Goal: Task Accomplishment & Management: Complete application form

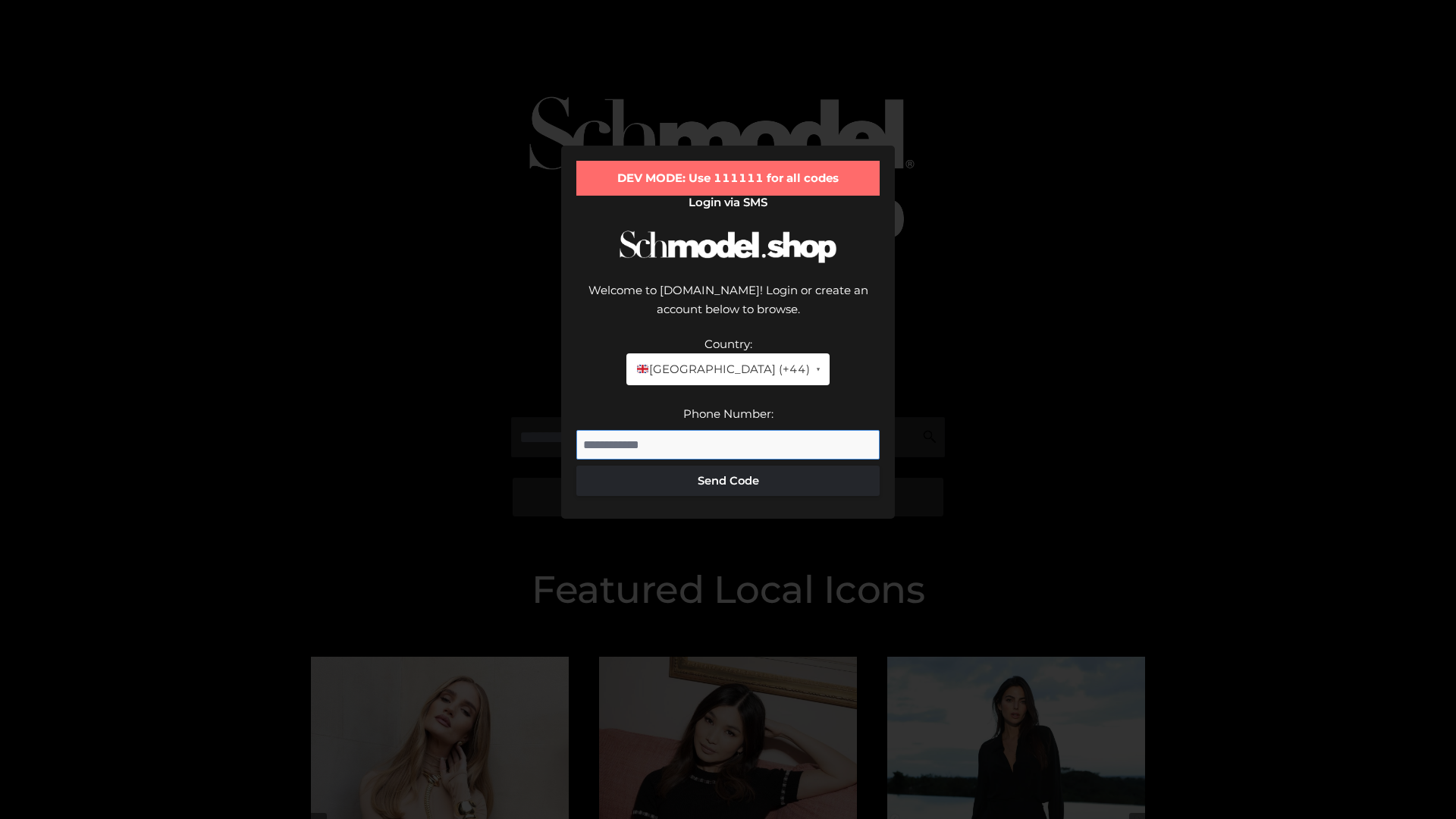
click at [728, 430] on input "Phone Number:" at bounding box center [728, 445] width 304 height 31
type input "**********"
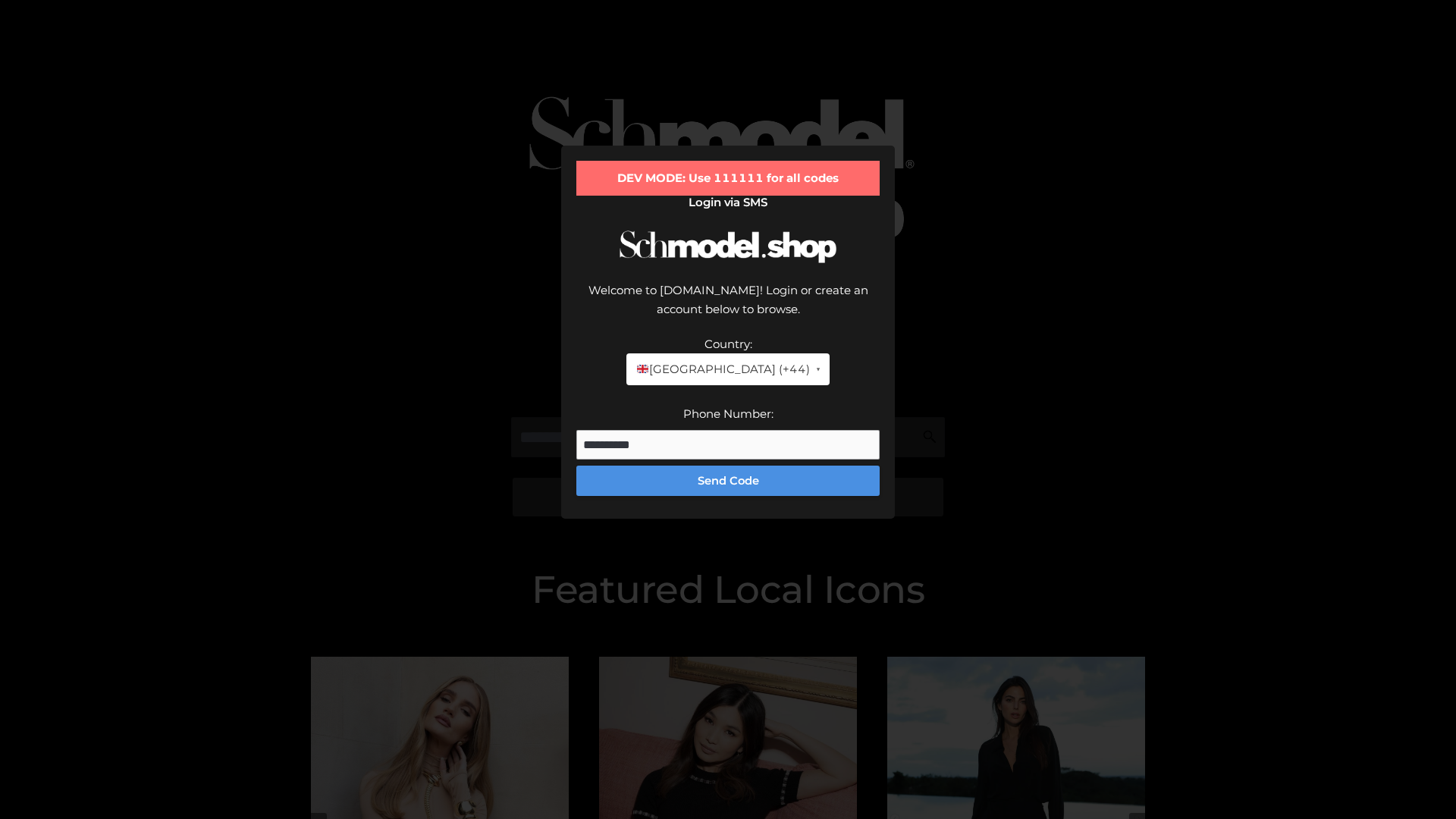
click at [728, 466] on button "Send Code" at bounding box center [728, 481] width 304 height 31
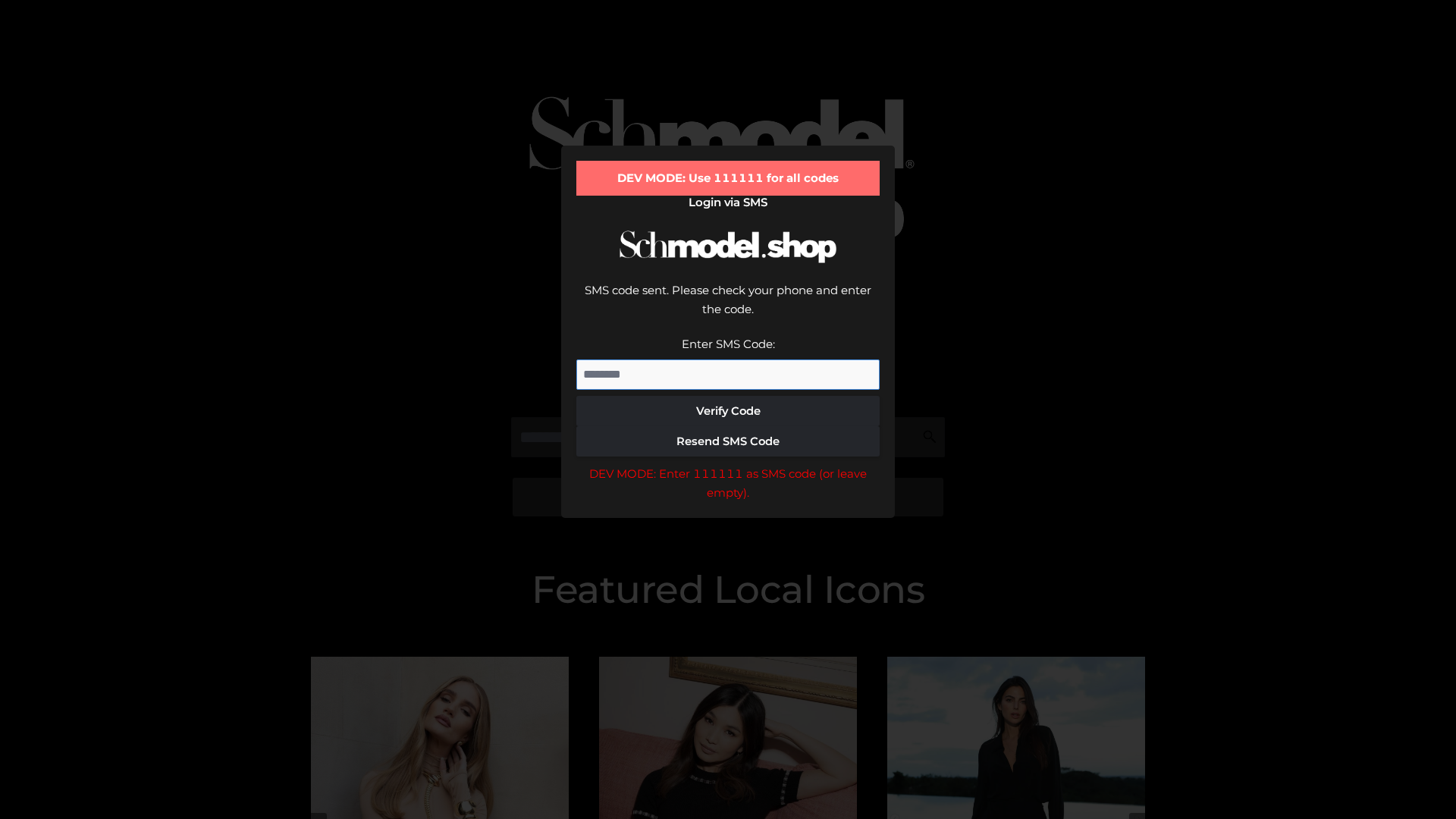
click at [728, 359] on input "Enter SMS Code:" at bounding box center [728, 375] width 304 height 31
type input "******"
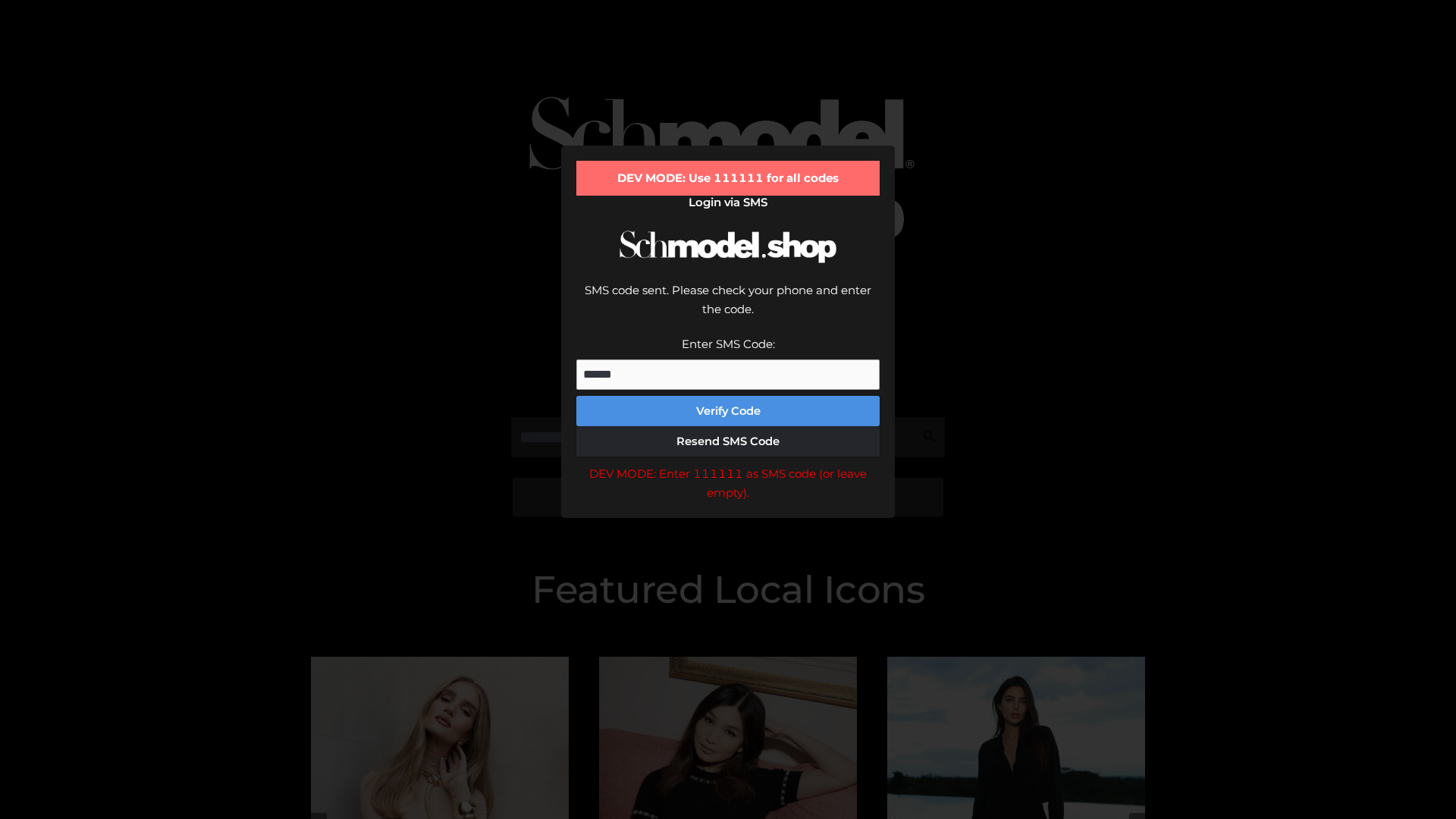
click at [728, 396] on button "Verify Code" at bounding box center [728, 411] width 304 height 31
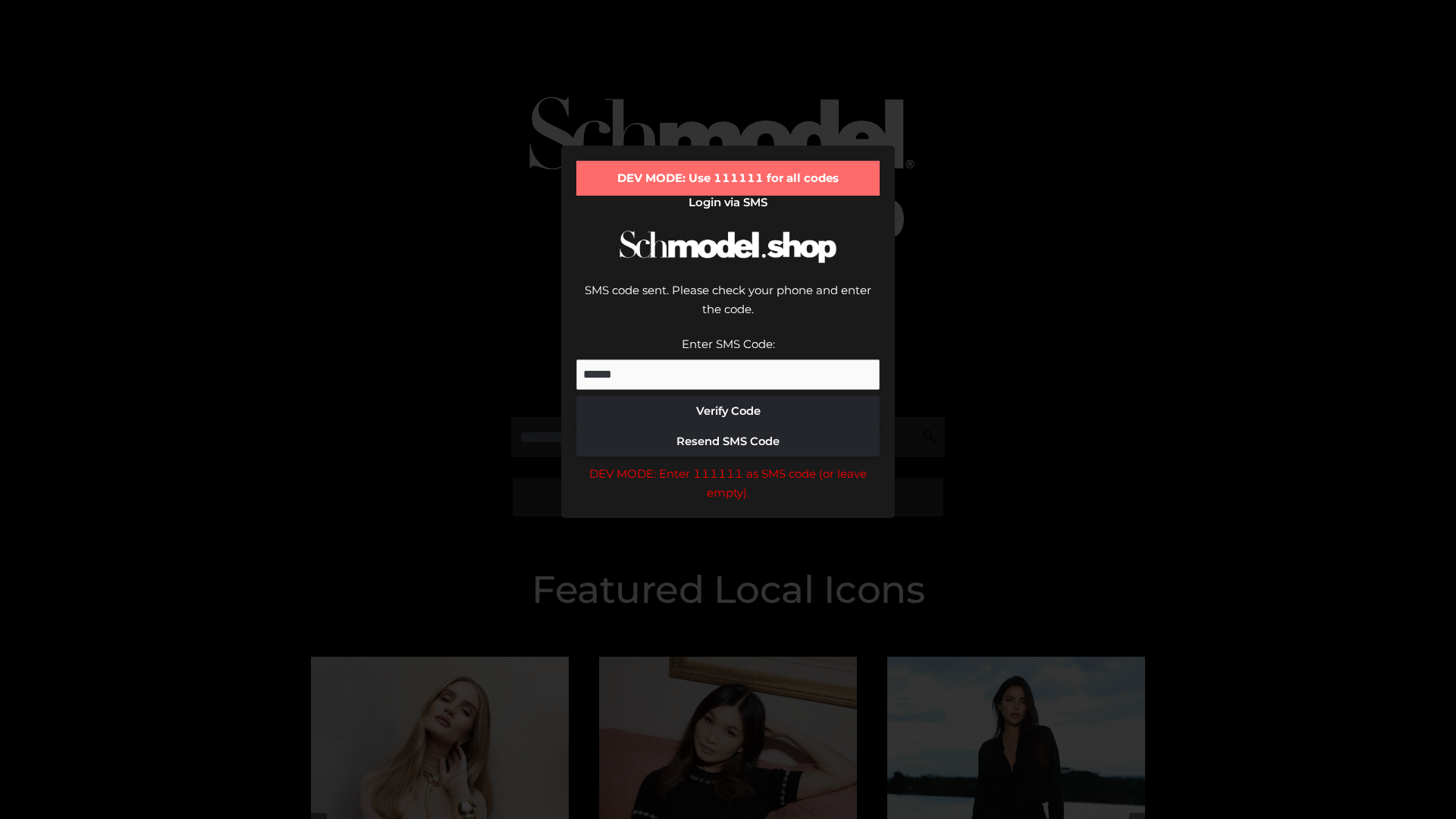
click at [728, 464] on div "DEV MODE: Enter 111111 as SMS code (or leave empty)." at bounding box center [728, 483] width 304 height 39
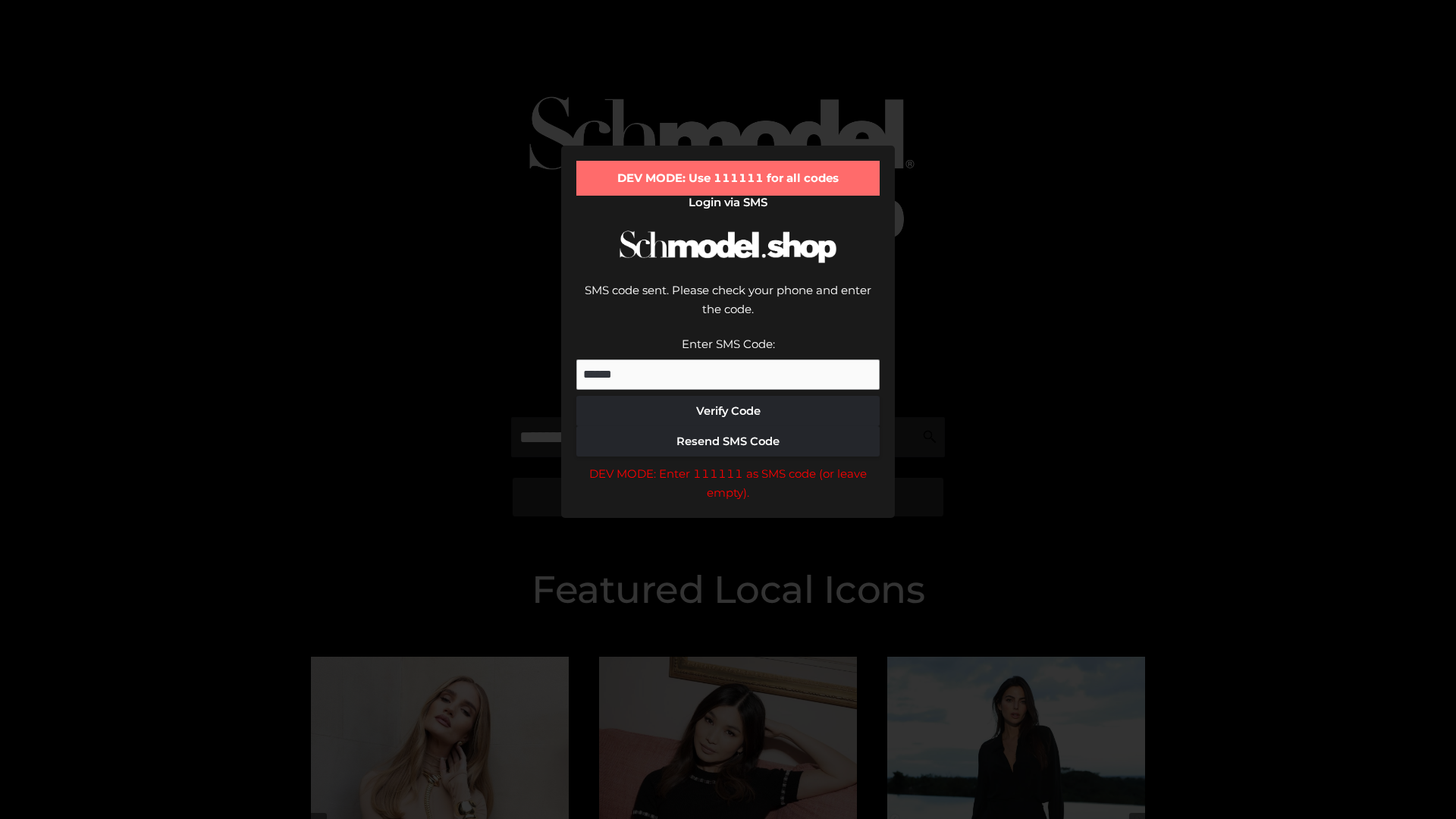
click at [728, 464] on div "DEV MODE: Enter 111111 as SMS code (or leave empty)." at bounding box center [728, 483] width 304 height 39
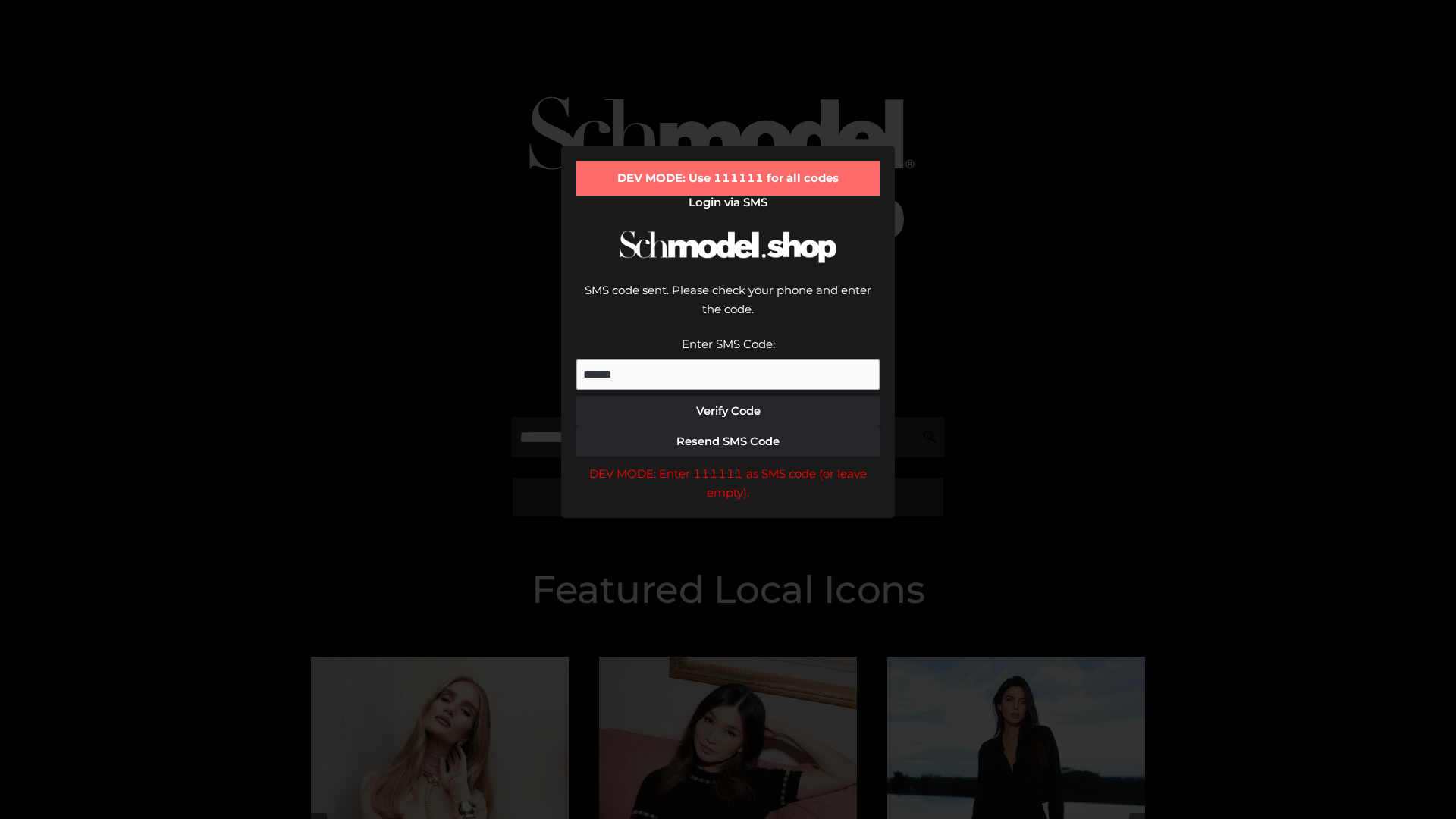
click at [728, 464] on div "DEV MODE: Enter 111111 as SMS code (or leave empty)." at bounding box center [728, 483] width 304 height 39
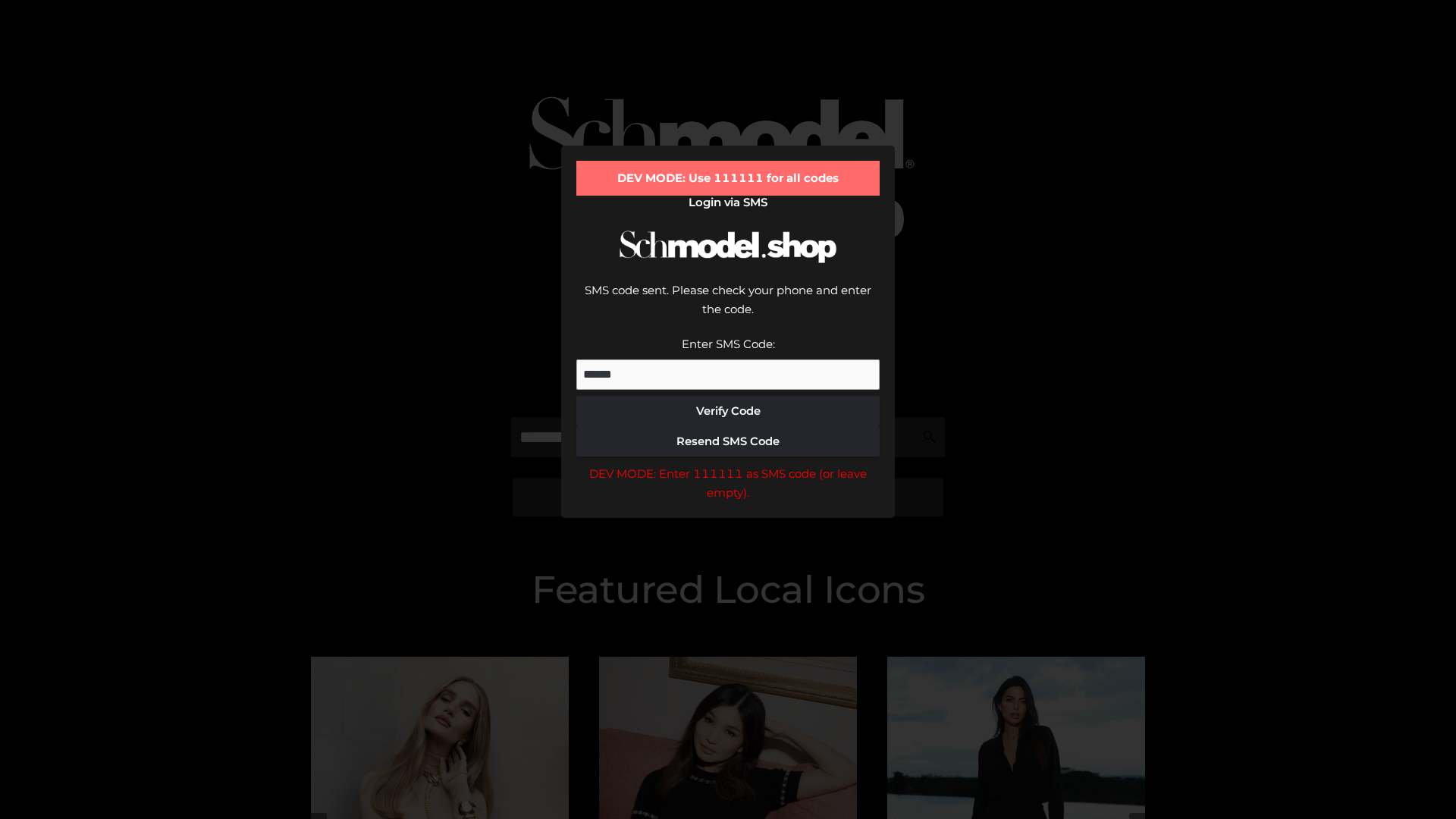
click at [728, 464] on div "DEV MODE: Enter 111111 as SMS code (or leave empty)." at bounding box center [728, 483] width 304 height 39
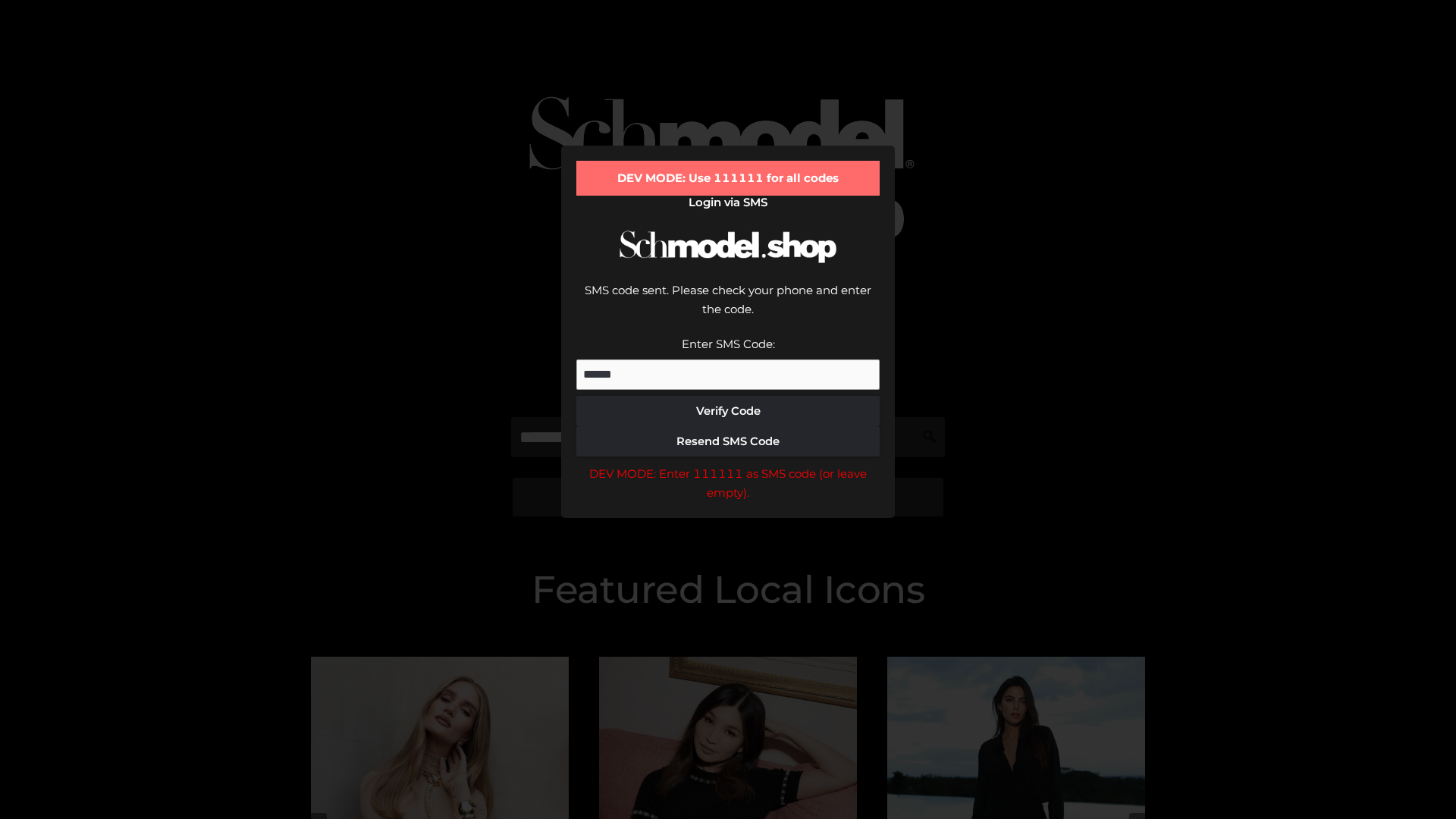
click at [728, 464] on div "DEV MODE: Enter 111111 as SMS code (or leave empty)." at bounding box center [728, 483] width 304 height 39
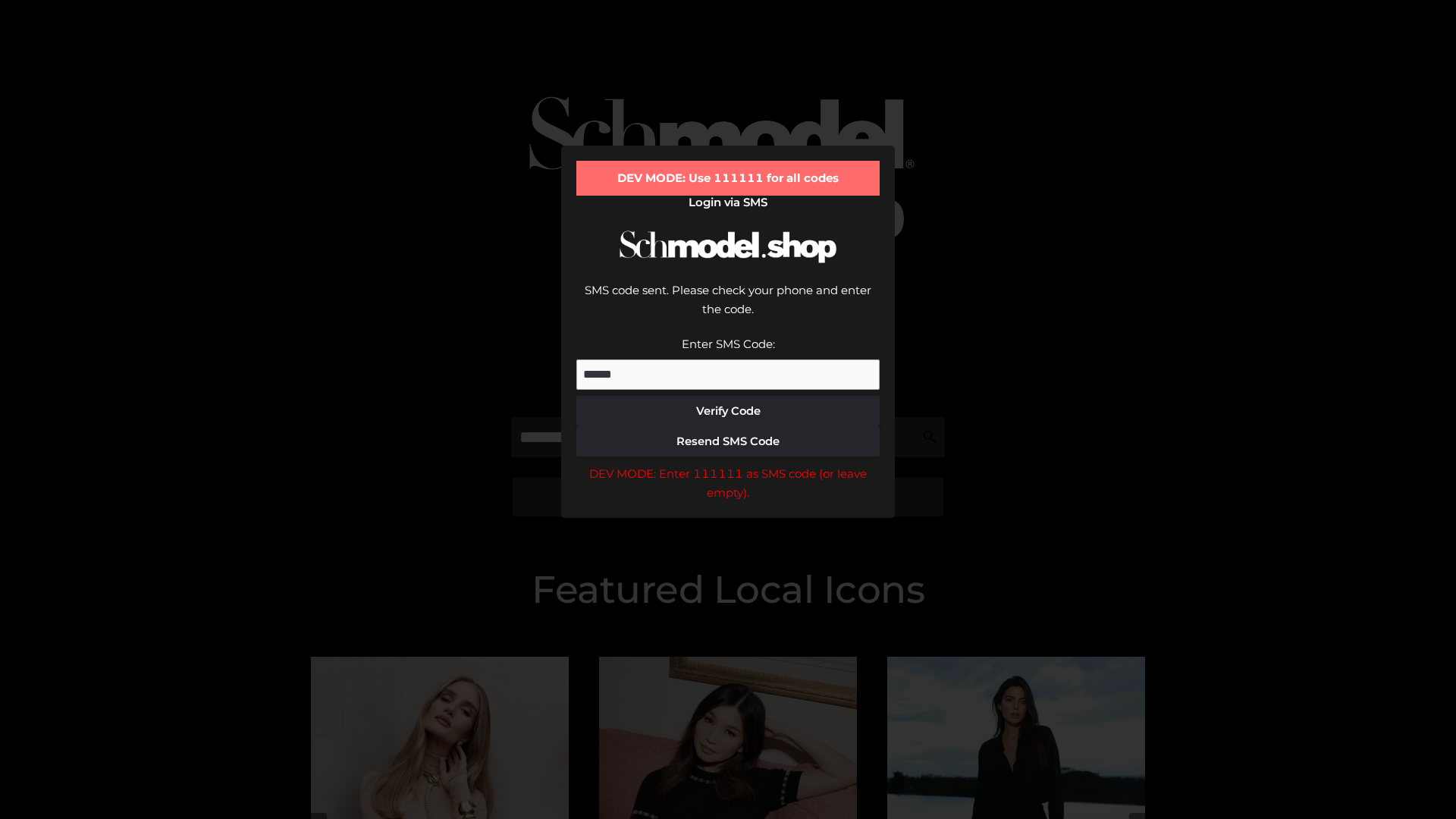
click at [728, 464] on div "DEV MODE: Enter 111111 as SMS code (or leave empty)." at bounding box center [728, 483] width 304 height 39
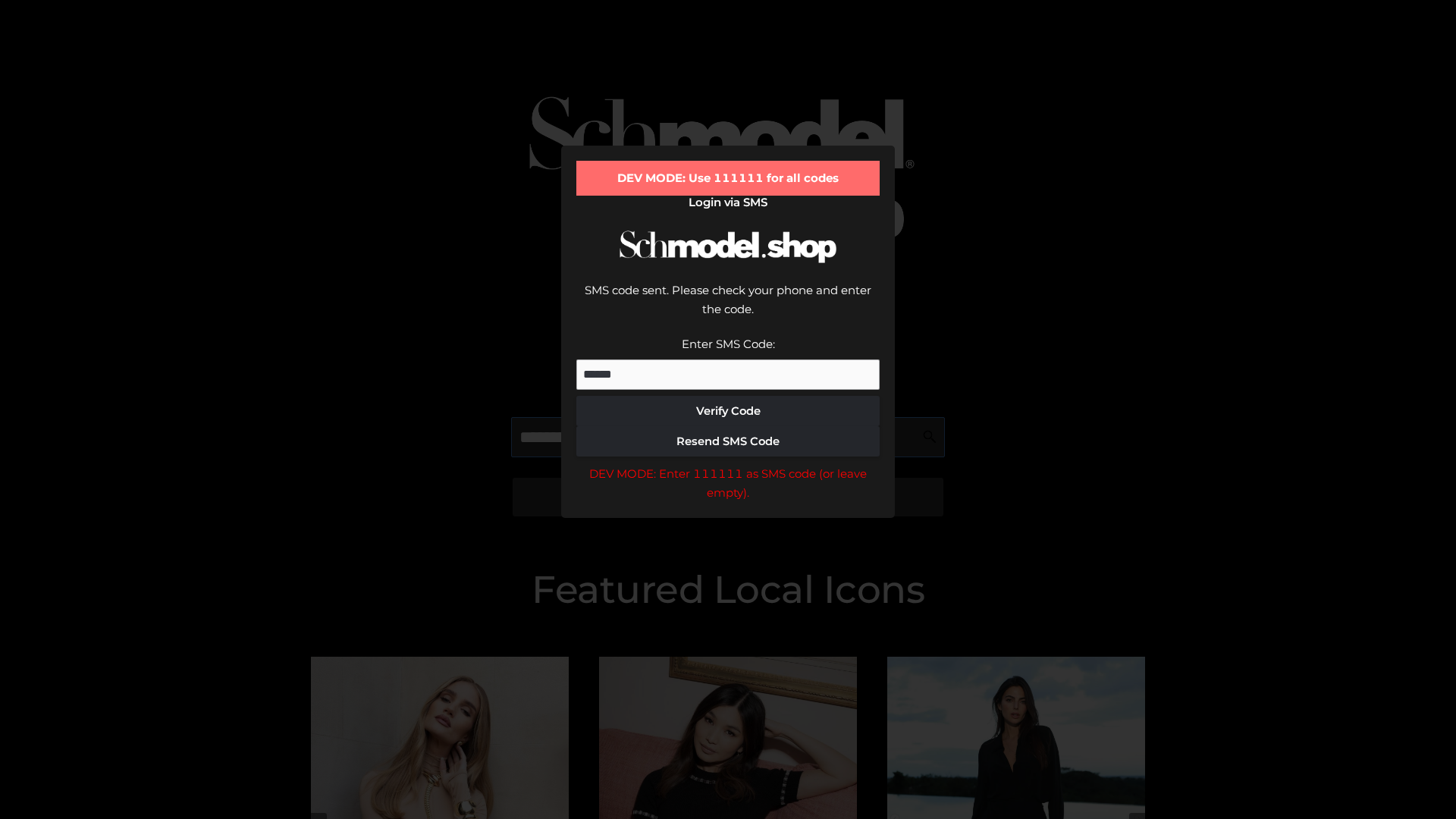
scroll to position [0, 78]
click at [728, 464] on div "DEV MODE: Enter 111111 as SMS code (or leave empty)." at bounding box center [728, 483] width 304 height 39
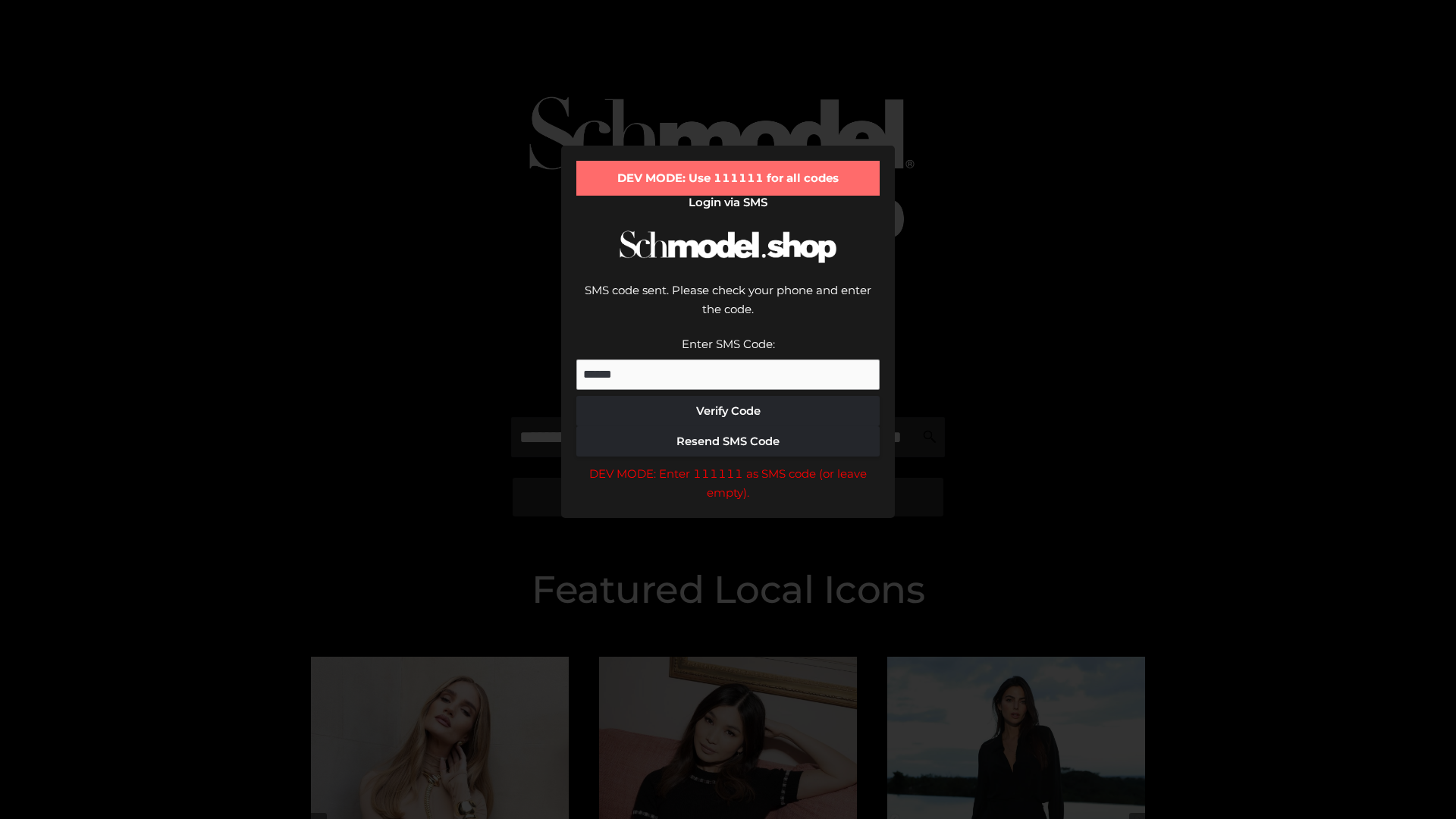
click at [728, 464] on div "DEV MODE: Enter 111111 as SMS code (or leave empty)." at bounding box center [728, 483] width 304 height 39
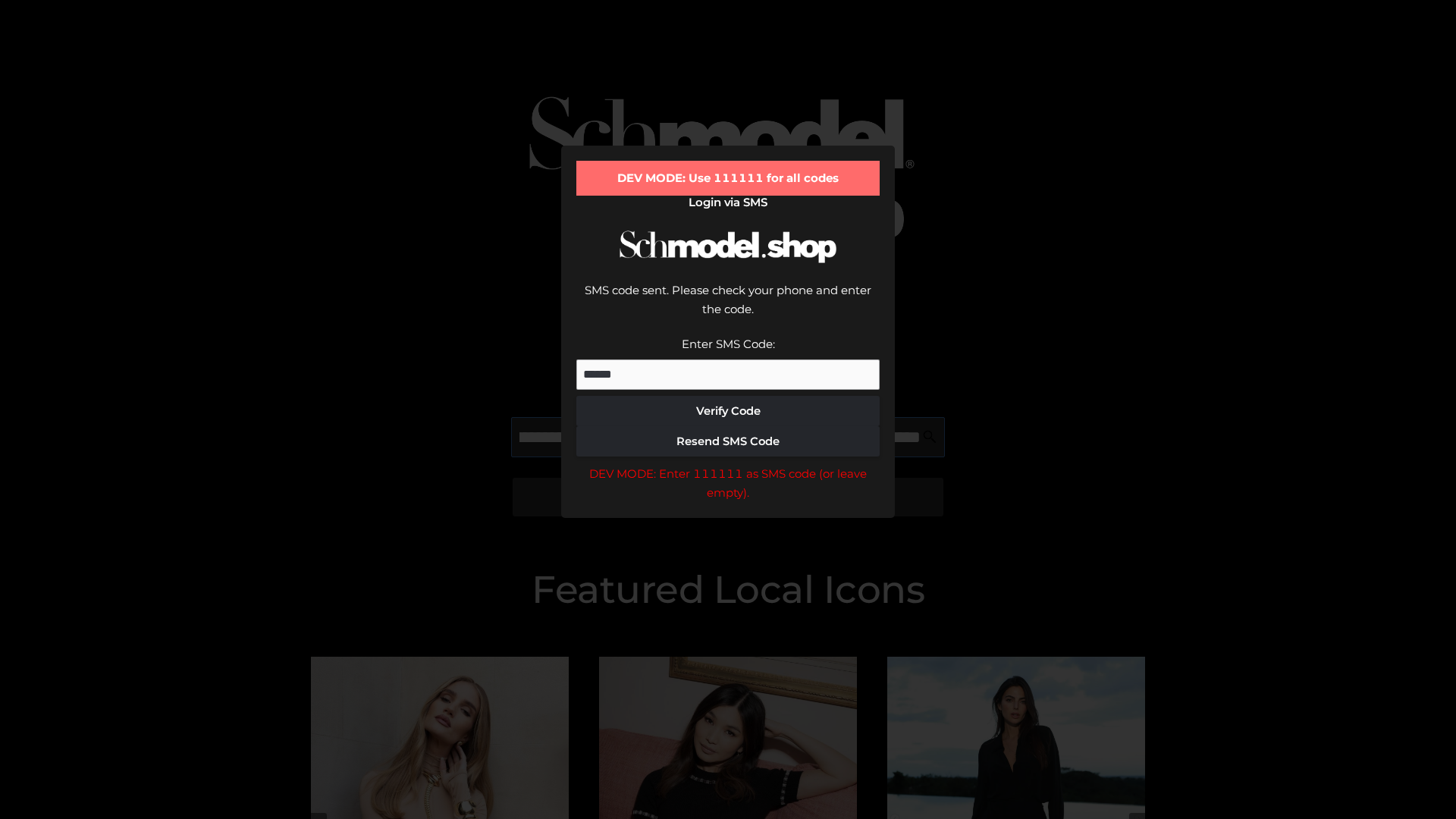
scroll to position [0, 166]
click at [728, 464] on div "DEV MODE: Enter 111111 as SMS code (or leave empty)." at bounding box center [728, 483] width 304 height 39
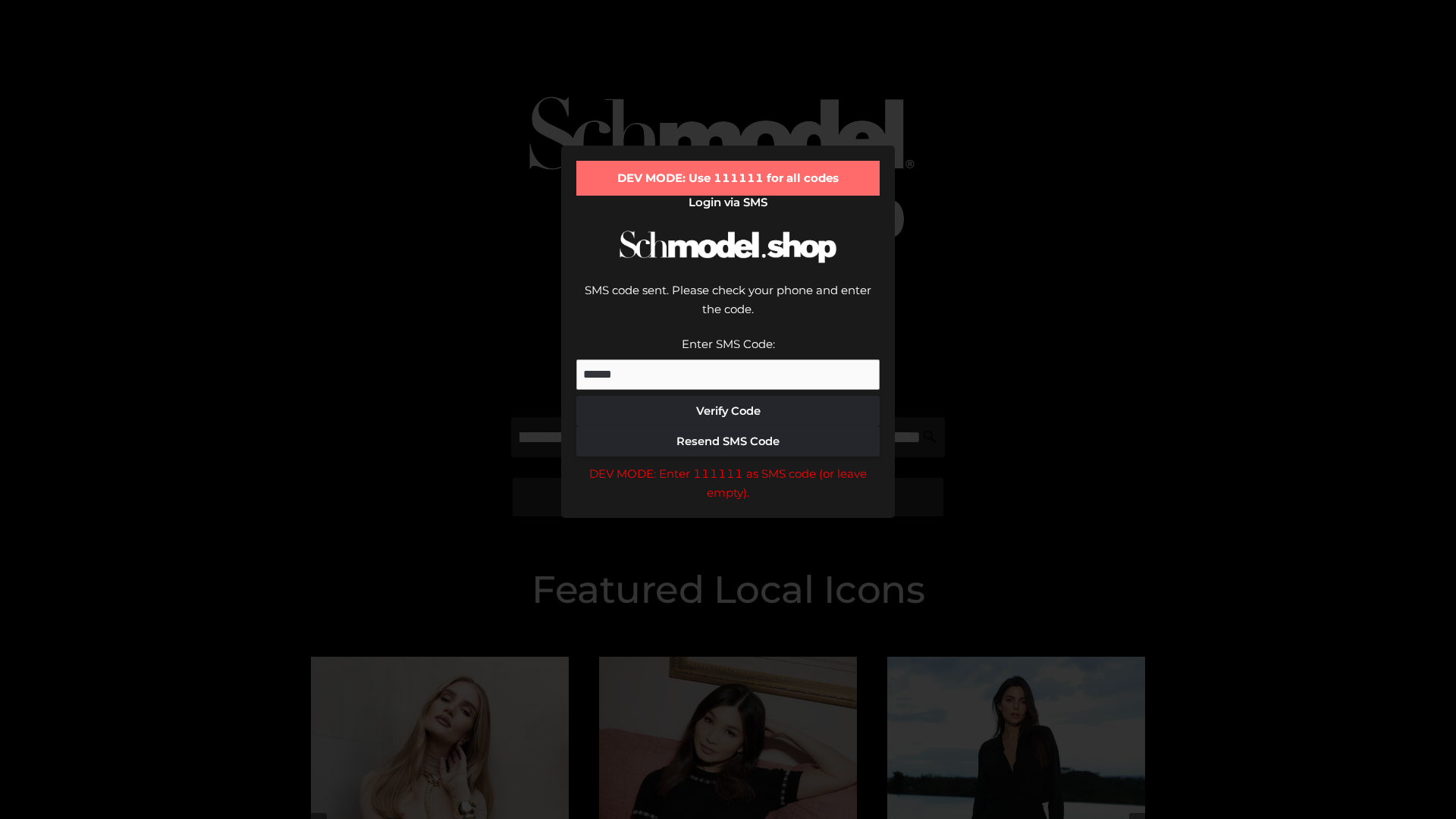
click at [728, 464] on div "DEV MODE: Enter 111111 as SMS code (or leave empty)." at bounding box center [728, 483] width 304 height 39
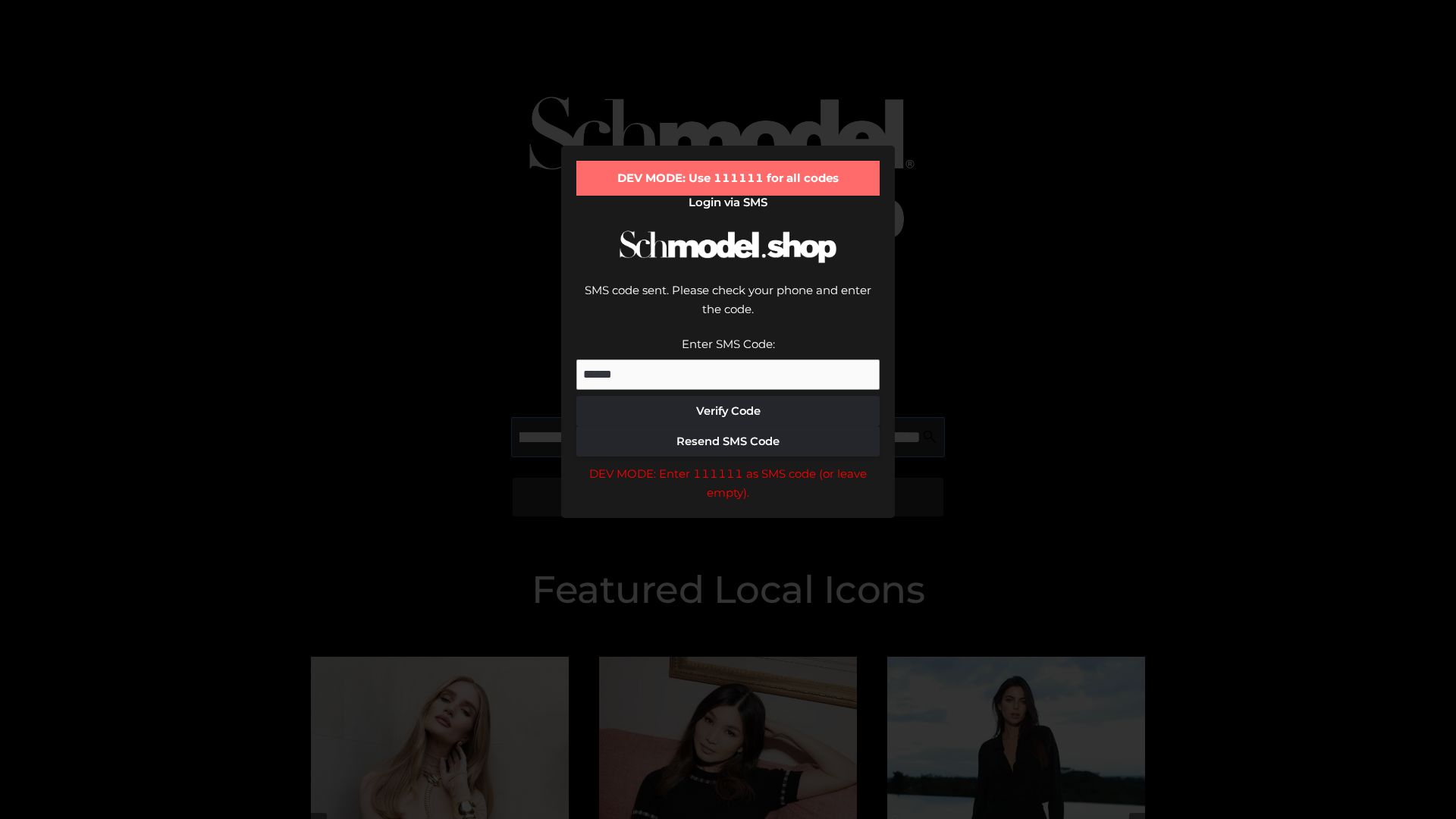
scroll to position [0, 257]
click at [728, 464] on div "DEV MODE: Enter 111111 as SMS code (or leave empty)." at bounding box center [728, 483] width 304 height 39
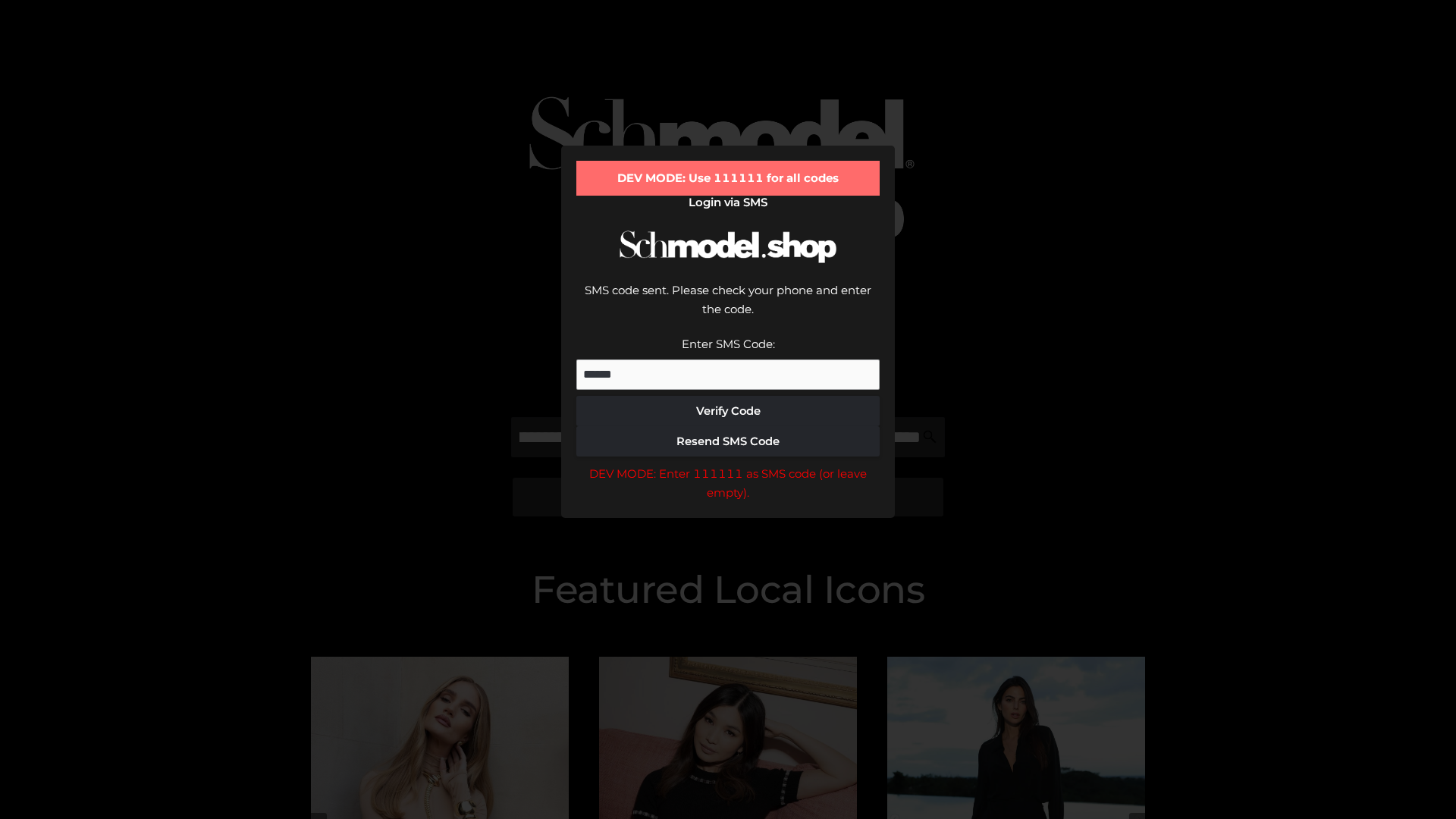
click at [728, 464] on div "DEV MODE: Enter 111111 as SMS code (or leave empty)." at bounding box center [728, 483] width 304 height 39
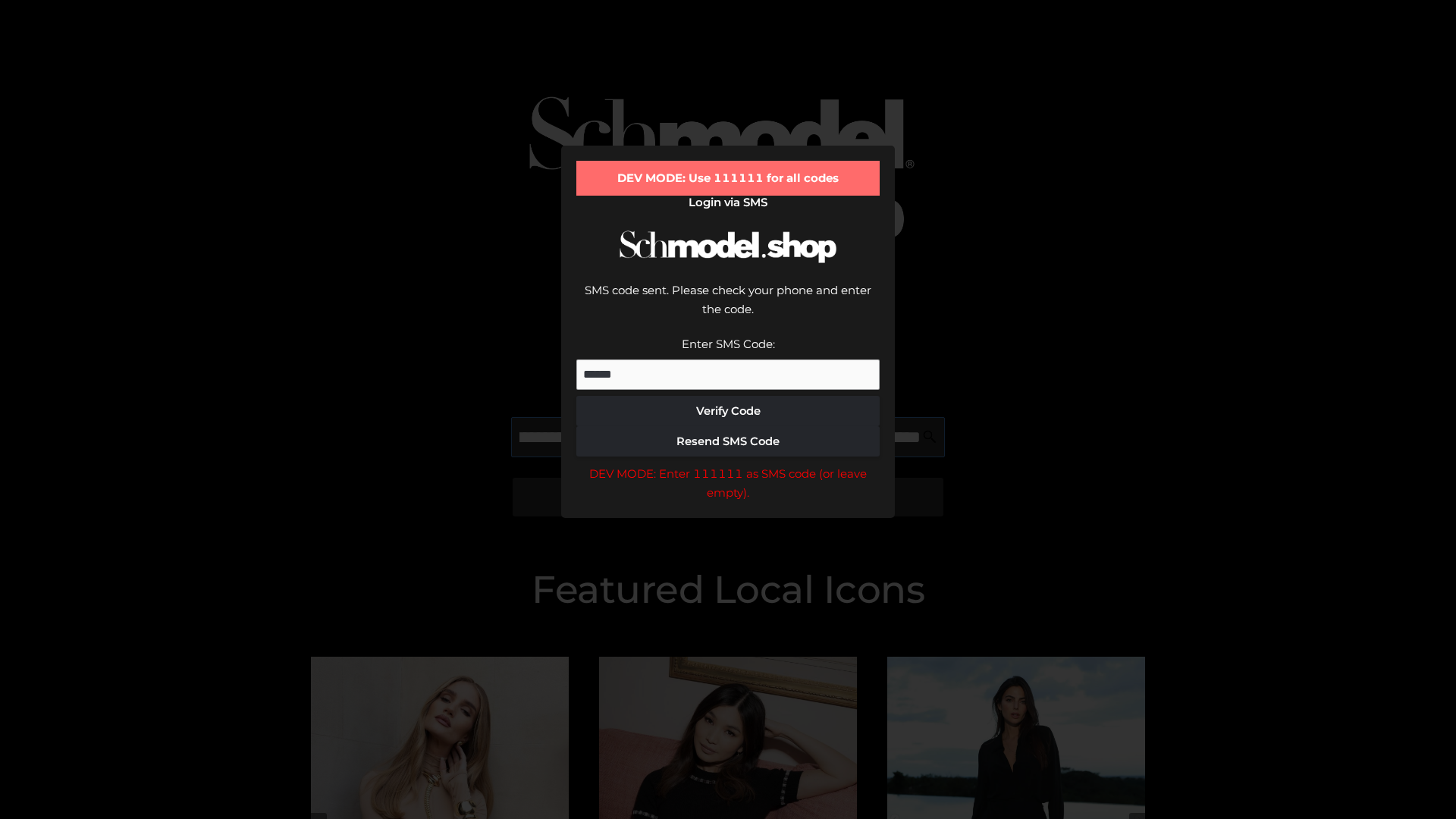
scroll to position [0, 352]
click at [728, 464] on div "DEV MODE: Enter 111111 as SMS code (or leave empty)." at bounding box center [728, 483] width 304 height 39
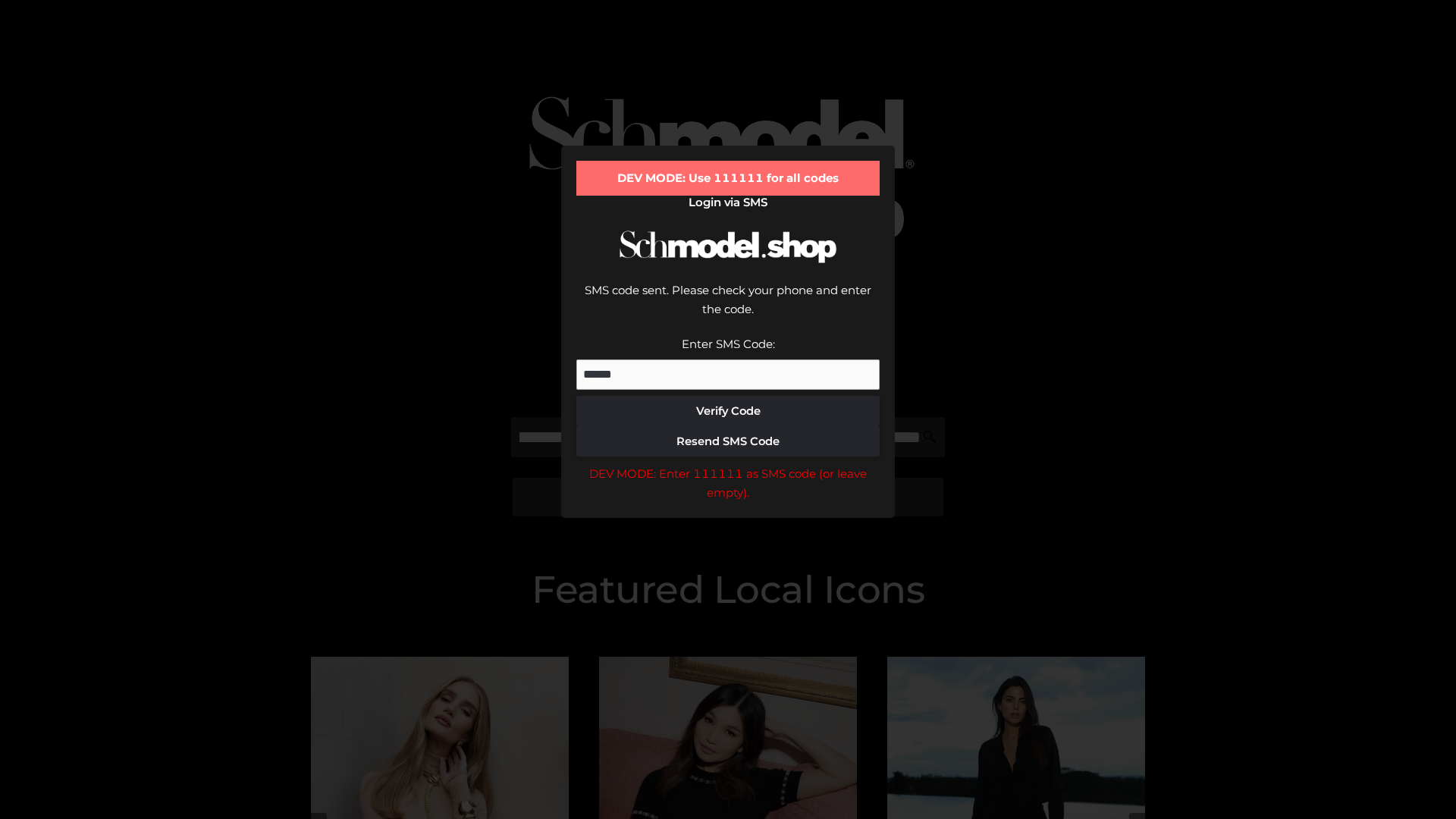
click at [728, 464] on div "DEV MODE: Enter 111111 as SMS code (or leave empty)." at bounding box center [728, 483] width 304 height 39
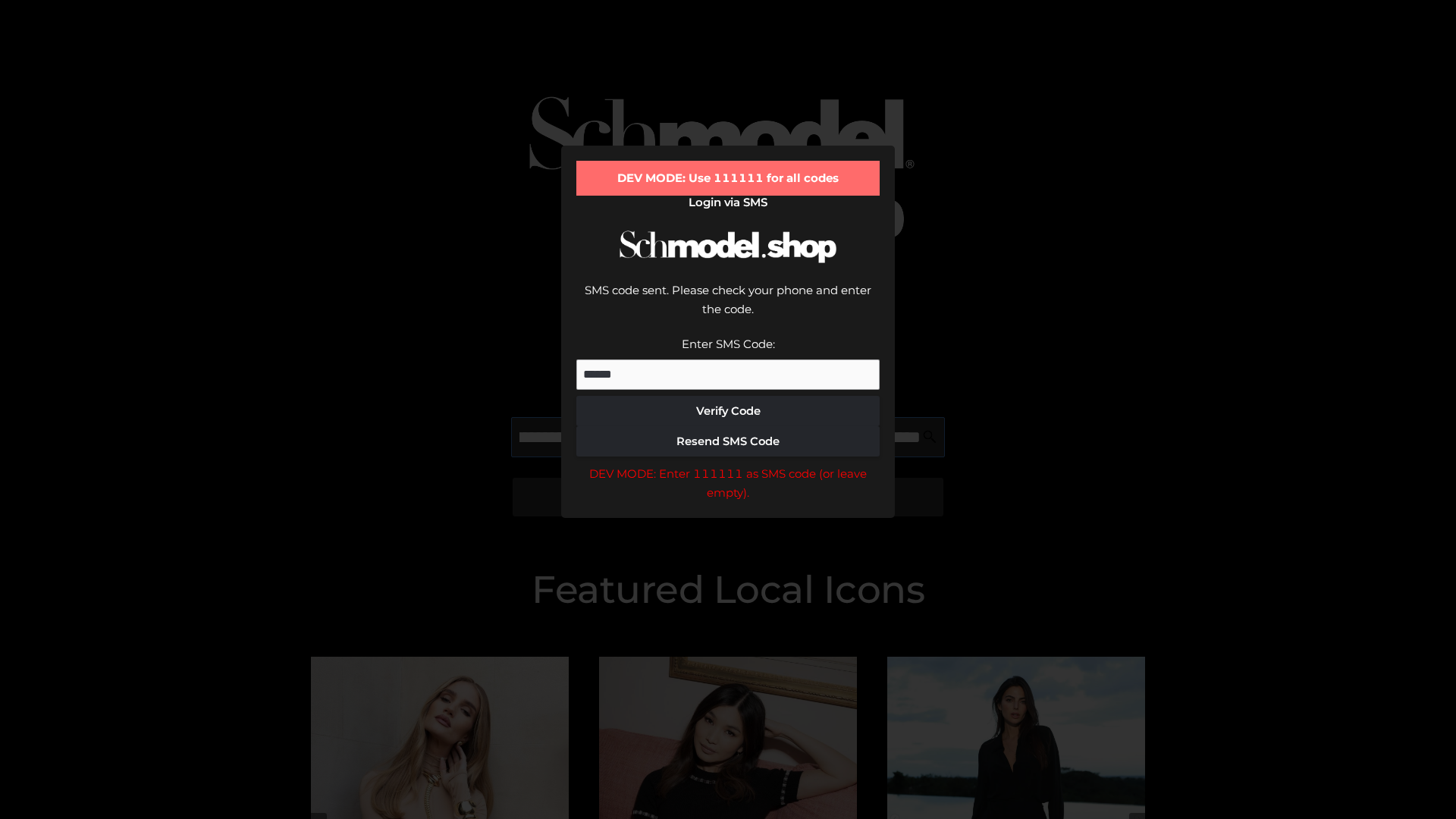
scroll to position [0, 440]
click at [728, 464] on div "DEV MODE: Enter 111111 as SMS code (or leave empty)." at bounding box center [728, 483] width 304 height 39
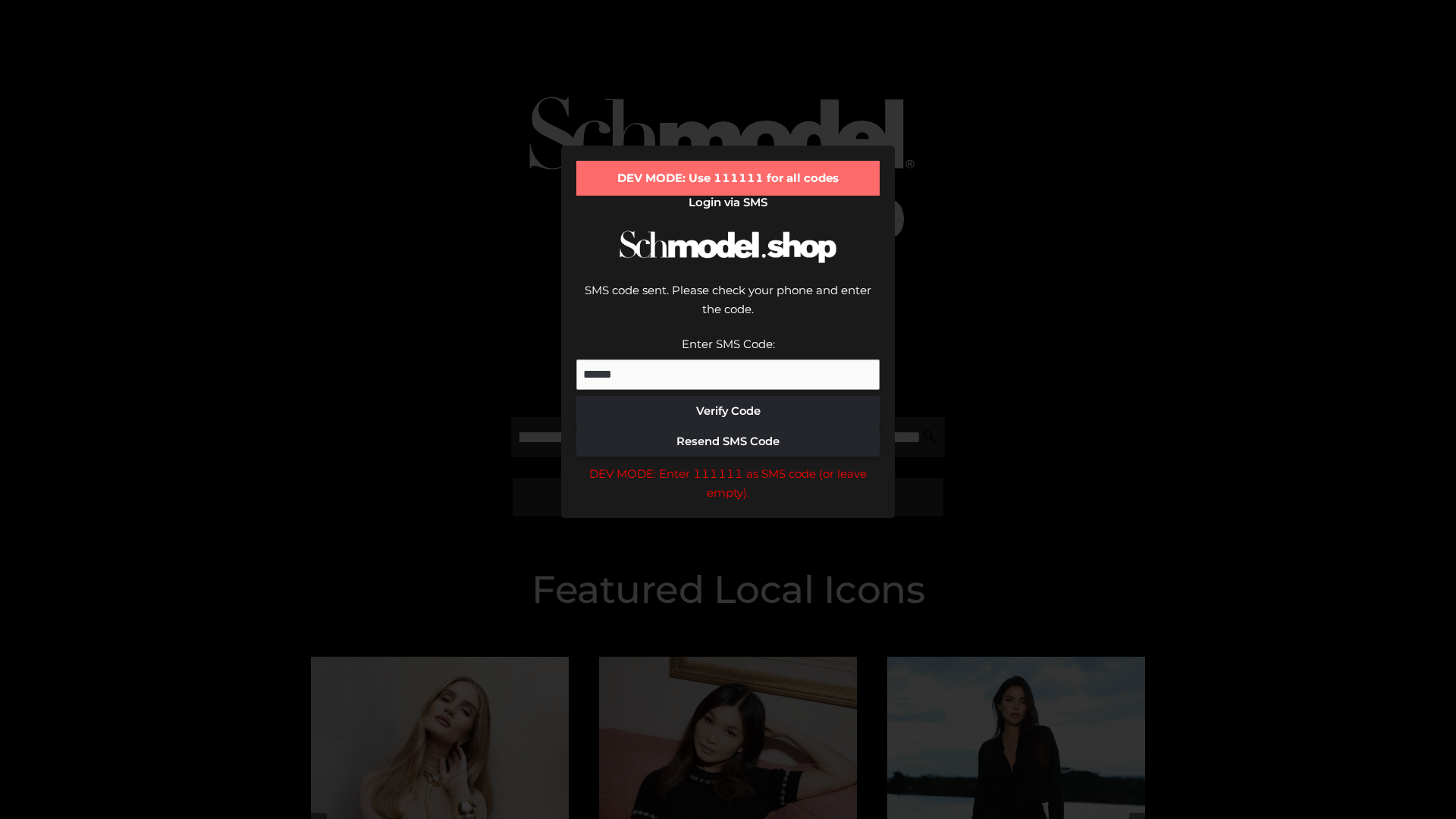
click at [728, 464] on div "DEV MODE: Enter 111111 as SMS code (or leave empty)." at bounding box center [728, 483] width 304 height 39
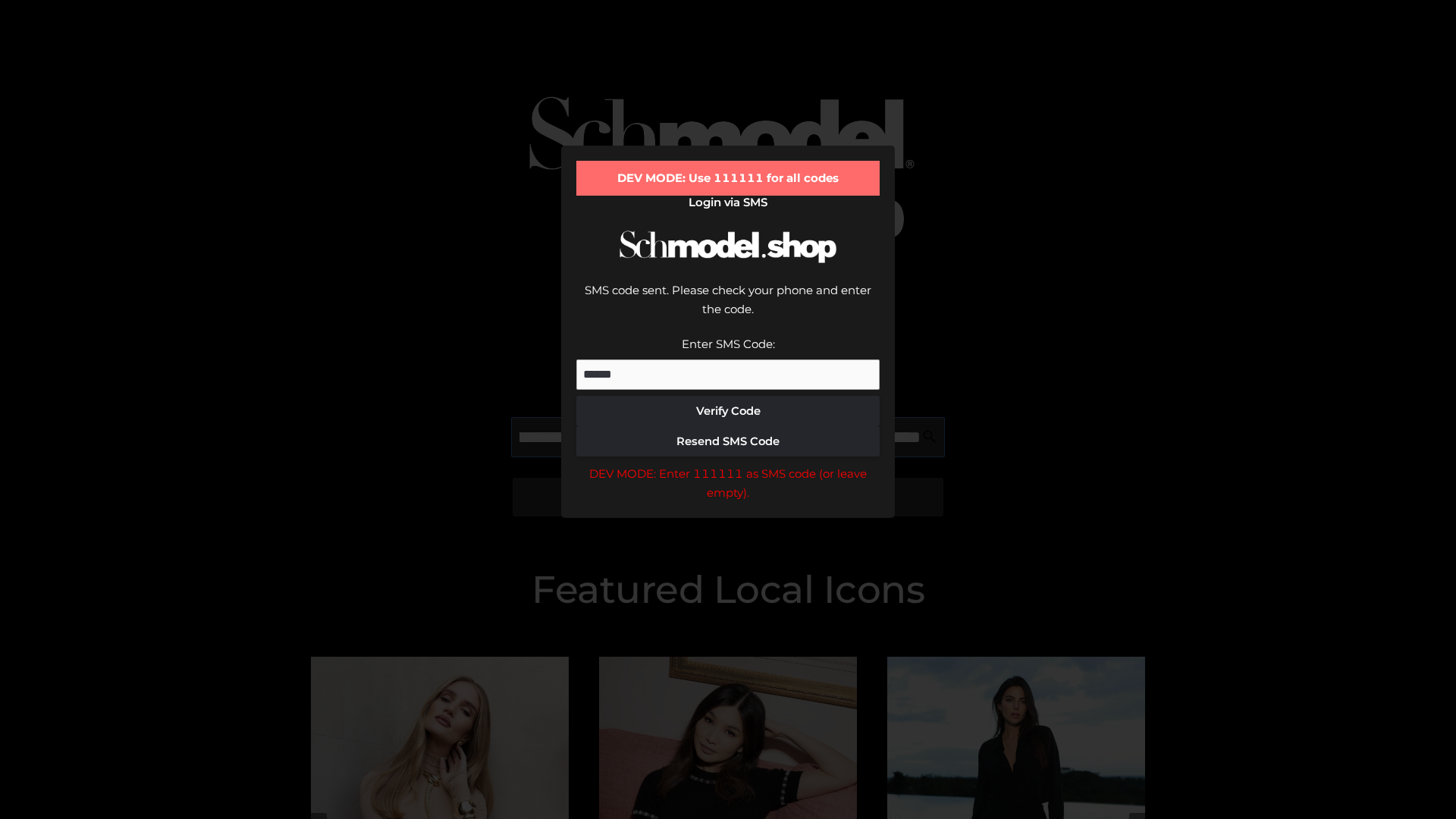
scroll to position [0, 532]
click at [728, 464] on div "DEV MODE: Enter 111111 as SMS code (or leave empty)." at bounding box center [728, 483] width 304 height 39
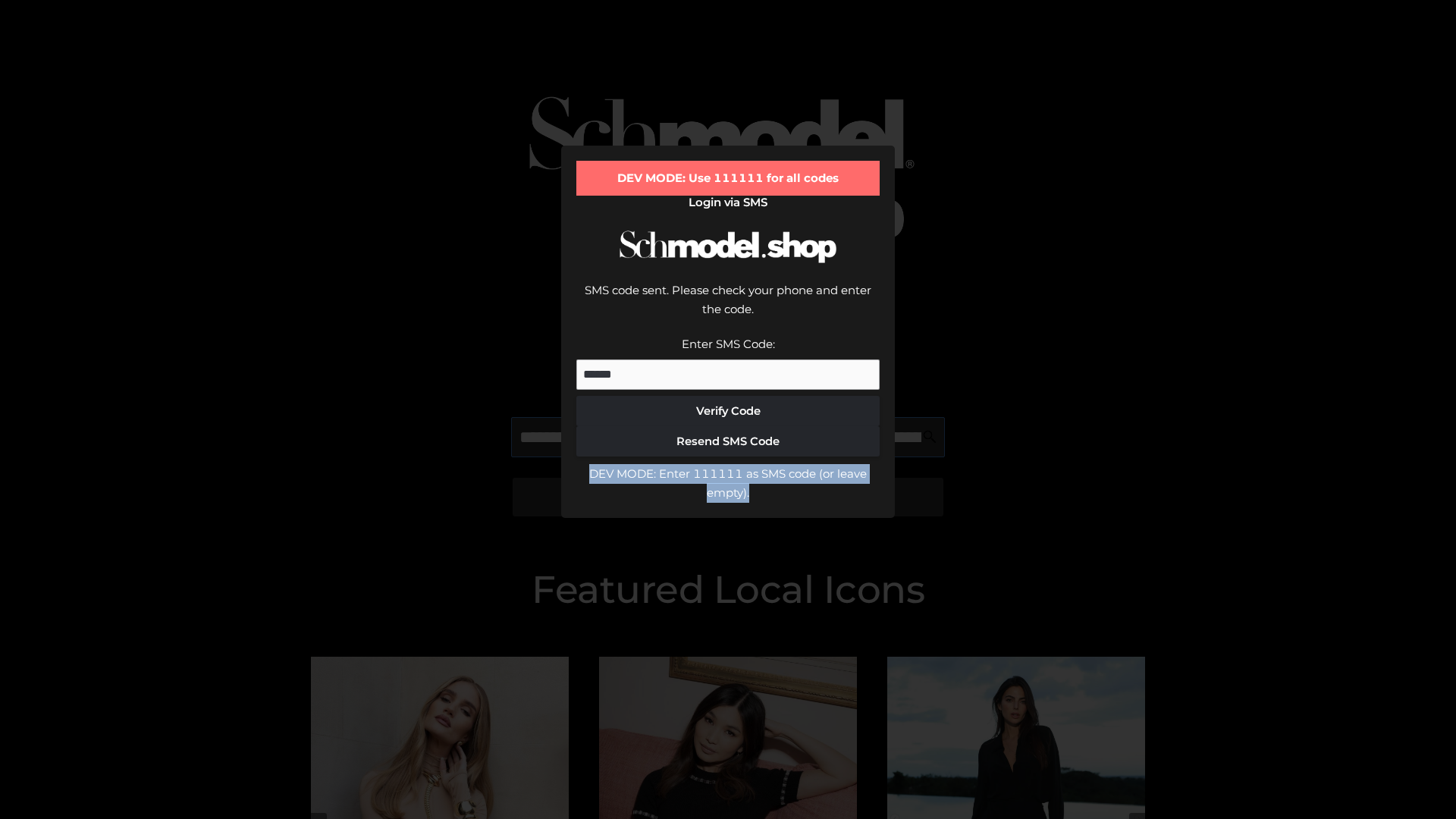
type input "**********"
